Goal: Information Seeking & Learning: Learn about a topic

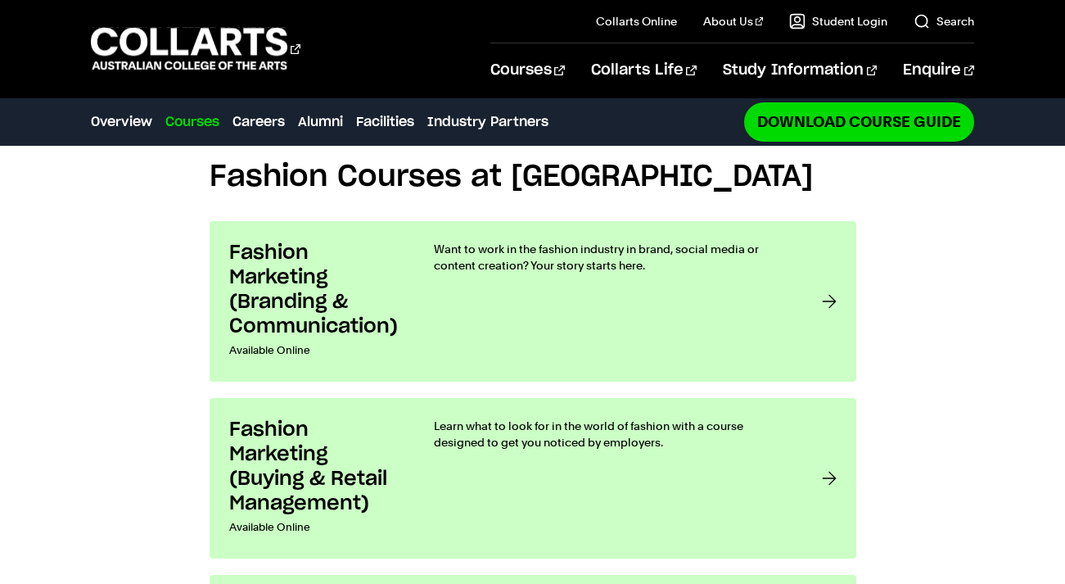
scroll to position [1102, 0]
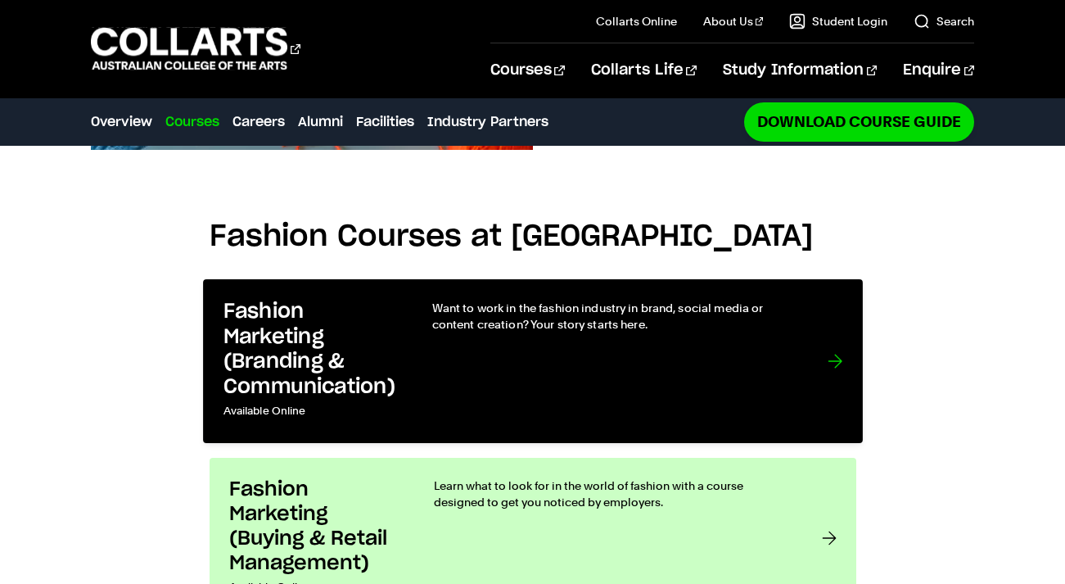
click at [836, 300] on div at bounding box center [834, 362] width 15 height 124
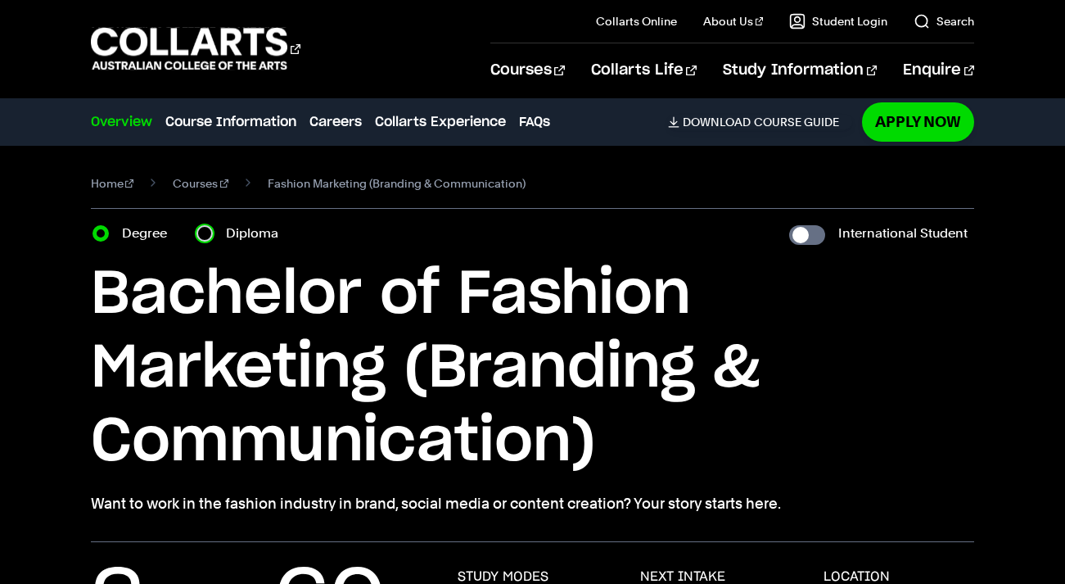
click at [210, 230] on input "Diploma" at bounding box center [204, 233] width 16 height 16
radio input "true"
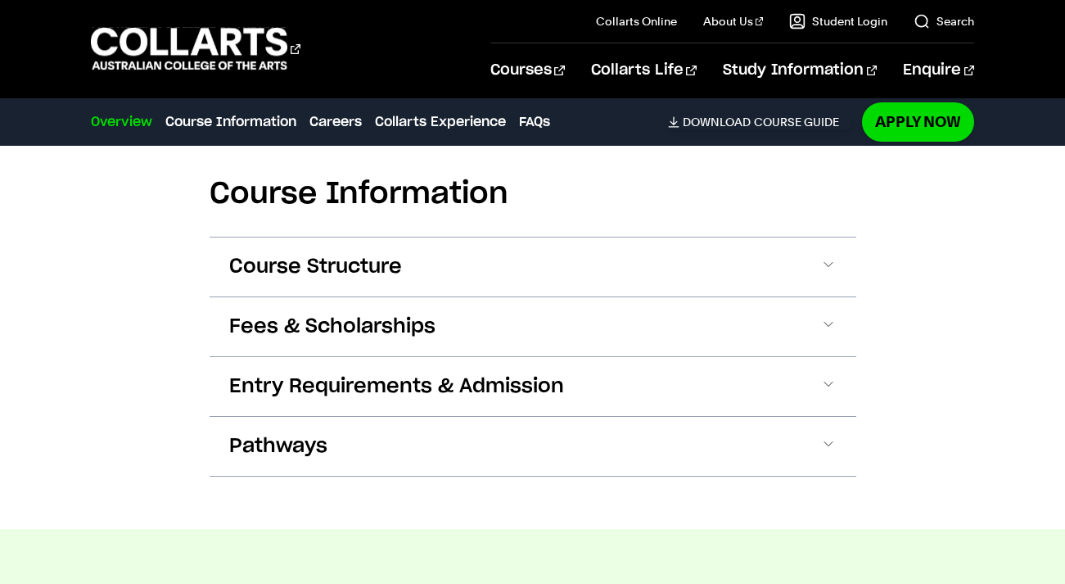
scroll to position [1697, 0]
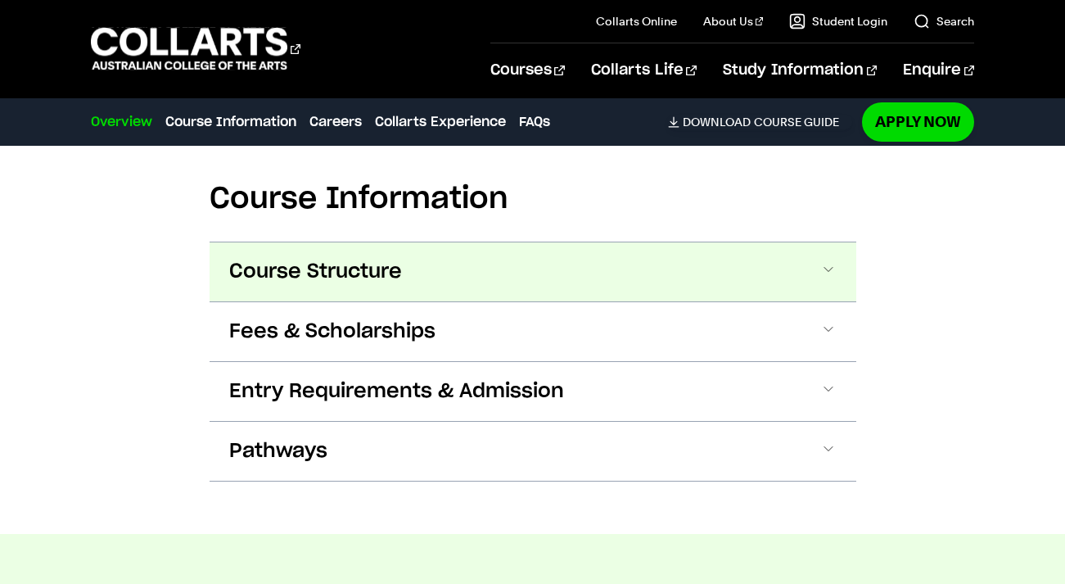
click at [826, 301] on button "Course Structure" at bounding box center [533, 271] width 647 height 59
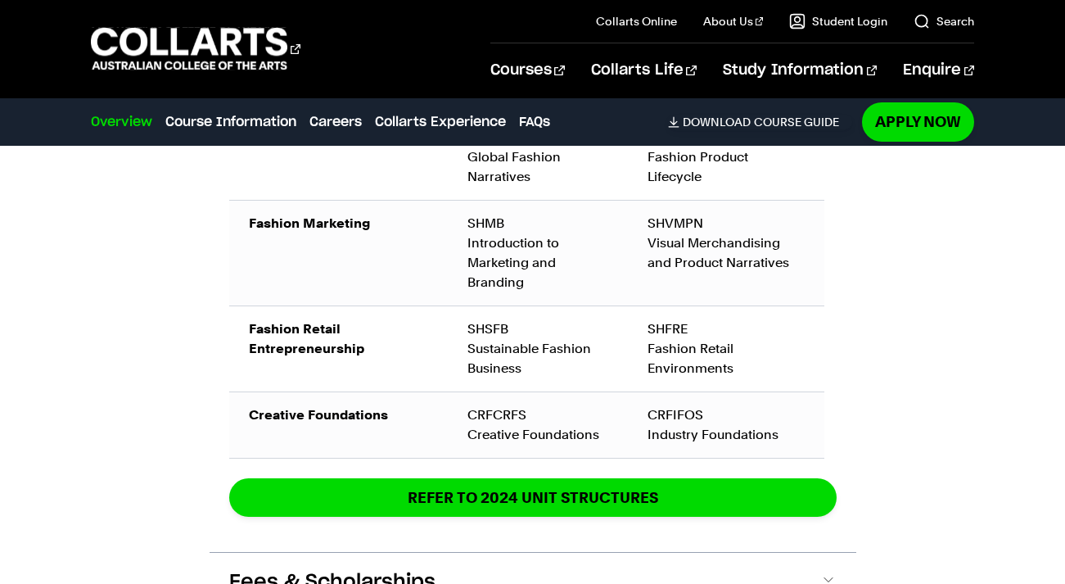
scroll to position [2143, 0]
